Goal: Transaction & Acquisition: Purchase product/service

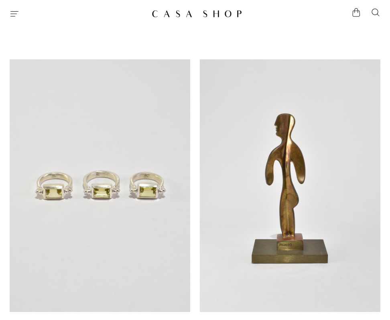
click at [10, 12] on icon "Menu" at bounding box center [15, 14] width 10 height 10
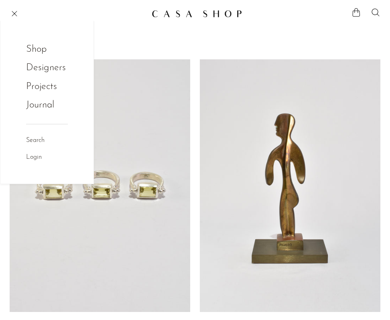
click at [33, 46] on link "Shop" at bounding box center [41, 49] width 31 height 15
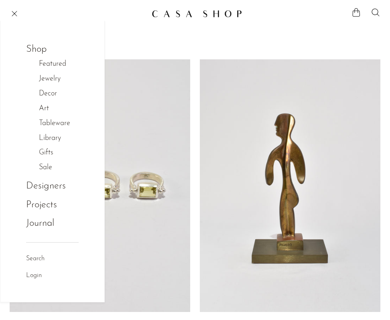
click at [39, 49] on link "Shop" at bounding box center [41, 49] width 31 height 15
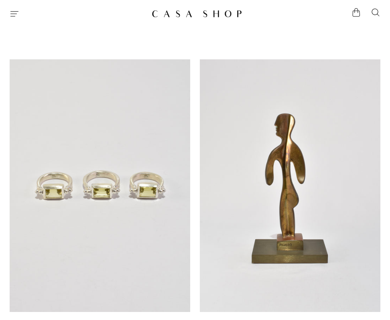
scroll to position [113, 0]
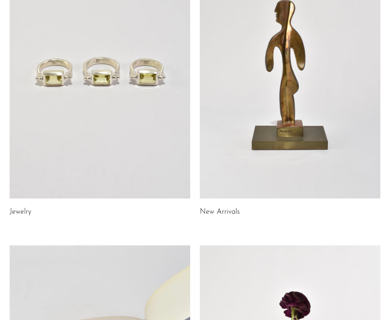
click at [278, 111] on link at bounding box center [290, 72] width 180 height 253
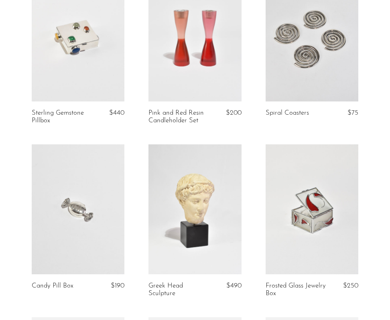
scroll to position [1182, 0]
